Goal: Entertainment & Leisure: Consume media (video, audio)

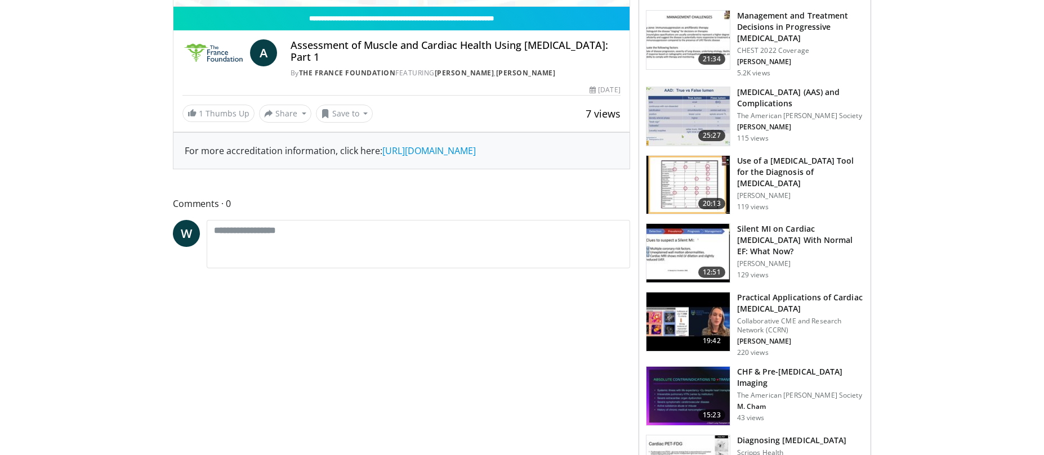
scroll to position [338, 0]
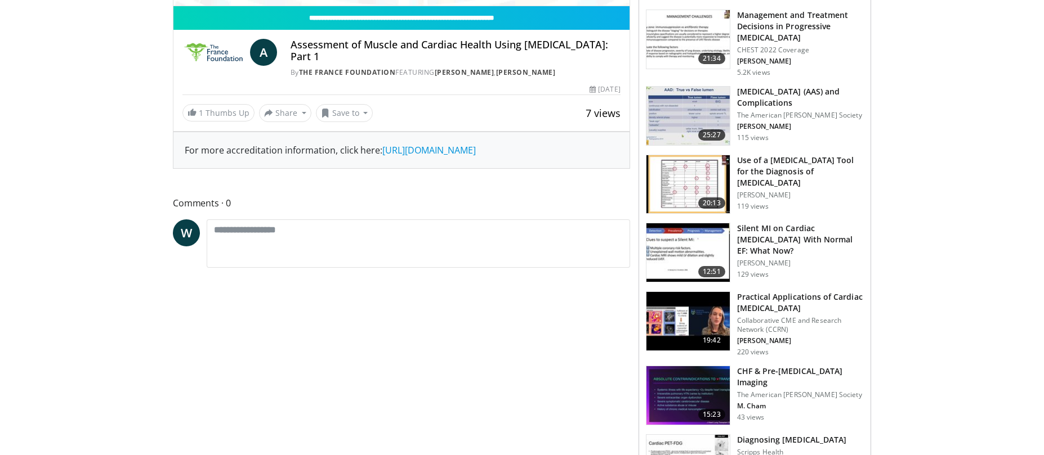
click at [770, 296] on h3 "Practical Applications of Cardiac [MEDICAL_DATA]" at bounding box center [800, 303] width 127 height 23
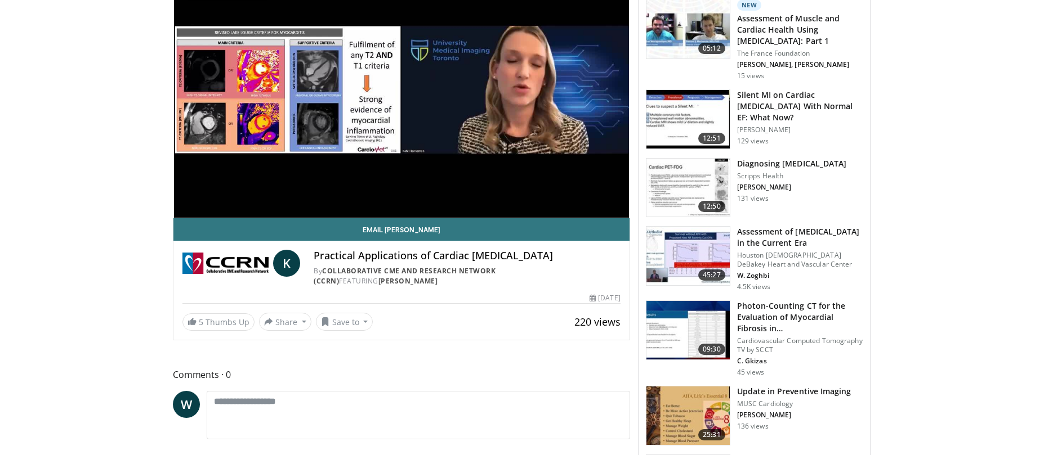
scroll to position [169, 0]
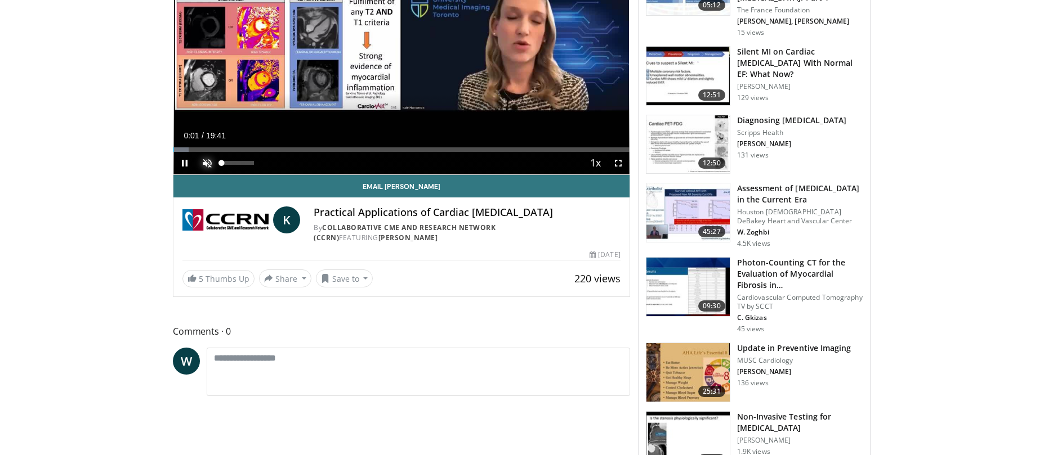
click at [207, 164] on span "Video Player" at bounding box center [207, 163] width 23 height 23
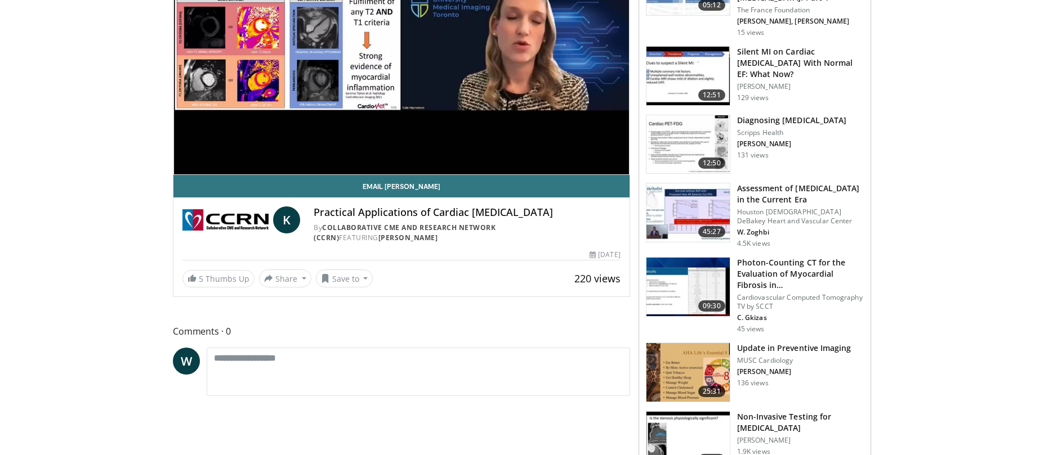
scroll to position [56, 0]
